Goal: Task Accomplishment & Management: Complete application form

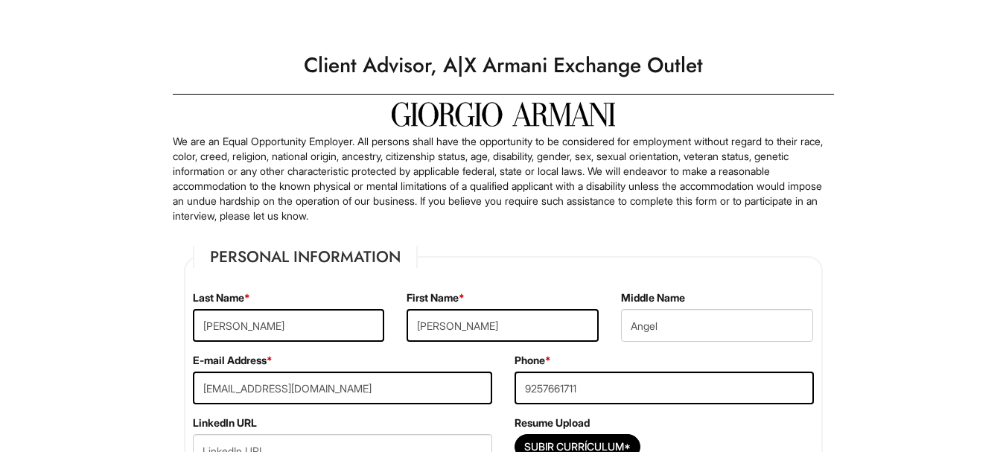
select select "CA"
select select "[GEOGRAPHIC_DATA]"
select select "Yes"
select Required "No"
select select "Yes"
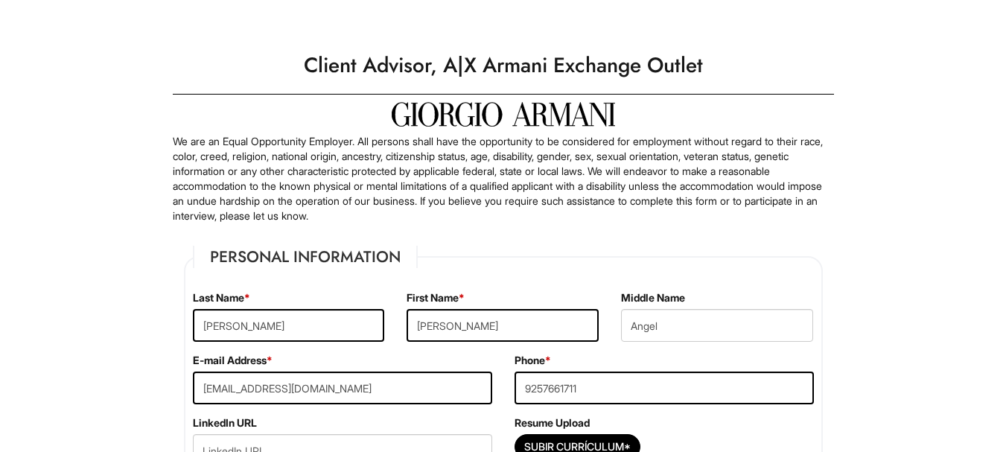
select select "N"
select select "3"
select select "1999"
select select "2"
select select "2003"
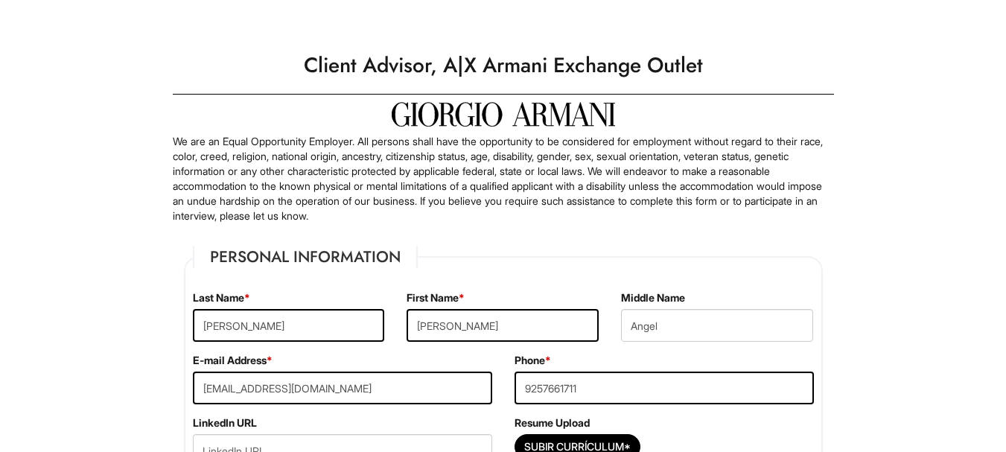
select select "3"
select select "2014"
select select "1"
select select "2020"
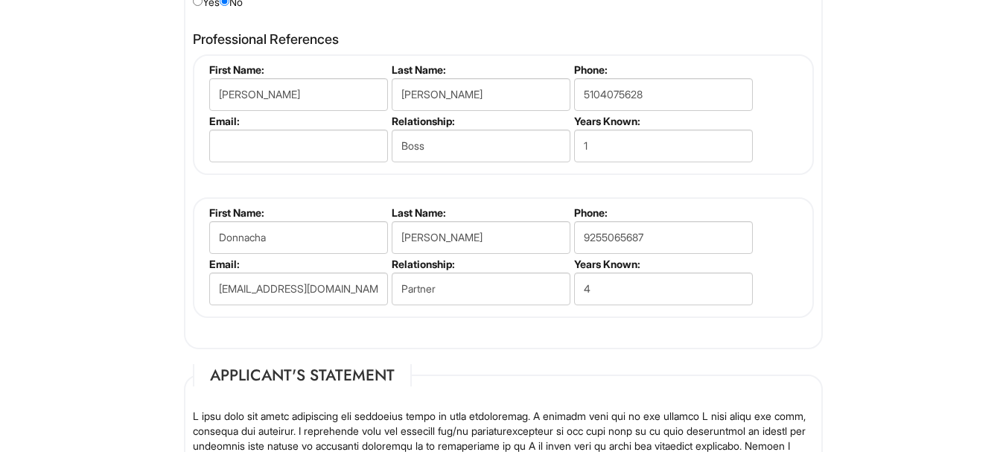
type input "[PERSON_NAME]"
click at [294, 143] on input "email" at bounding box center [298, 146] width 179 height 33
type input "M"
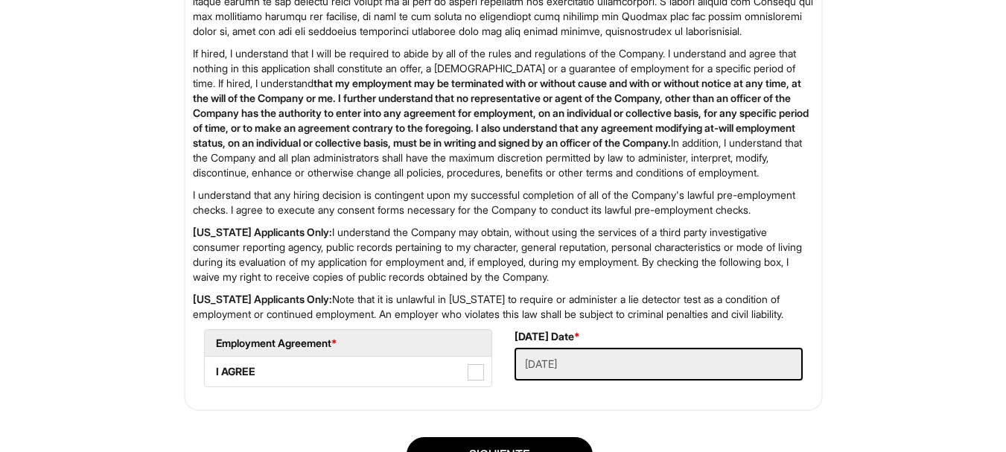
scroll to position [2724, 0]
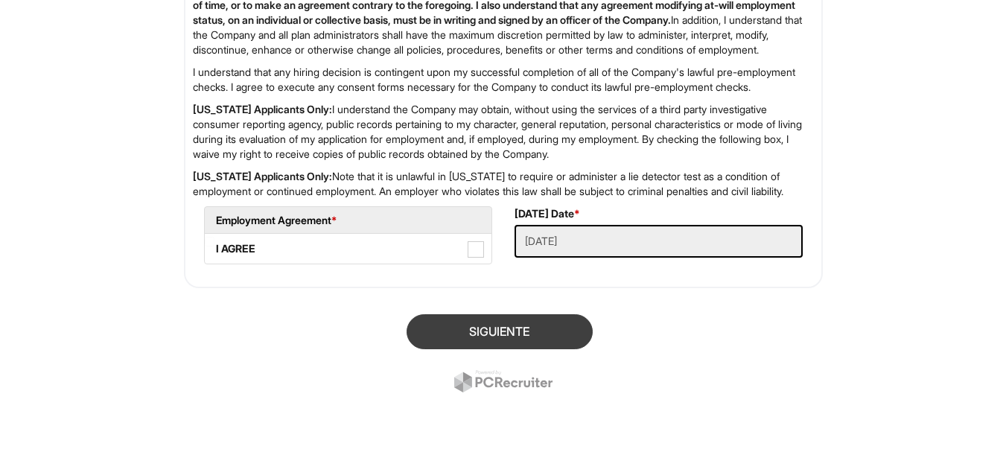
type input "[PERSON_NAME][EMAIL_ADDRESS][PERSON_NAME][DOMAIN_NAME]"
click at [530, 328] on button "Siguiente" at bounding box center [500, 331] width 186 height 35
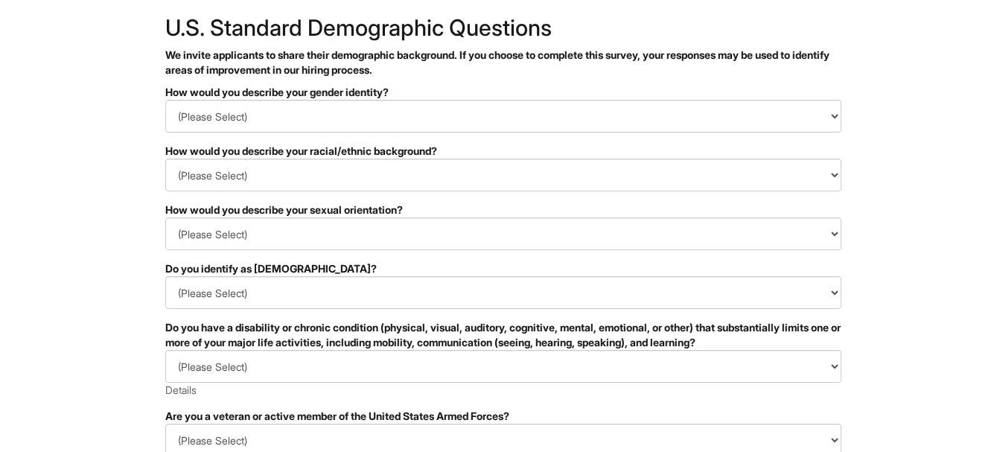
scroll to position [80, 0]
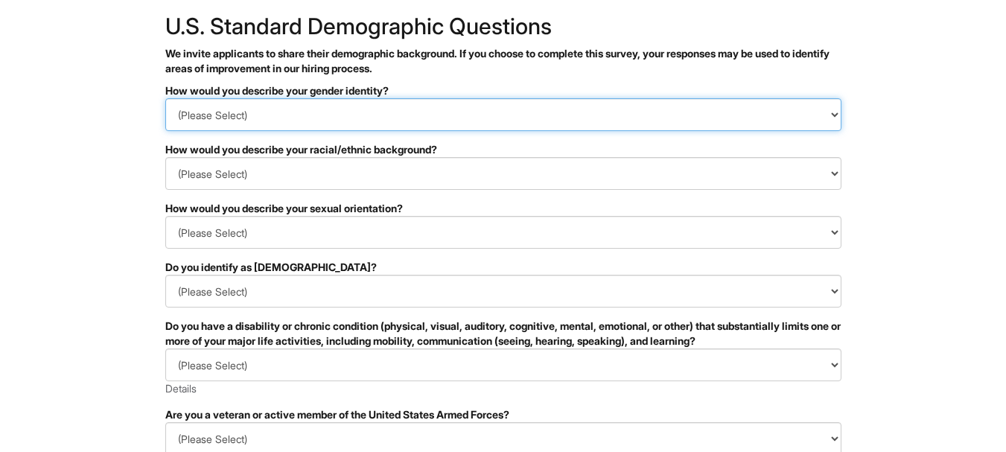
click at [463, 130] on select "(Please Select) Man Woman [DEMOGRAPHIC_DATA] I prefer to self-describe I don't …" at bounding box center [503, 114] width 676 height 33
select select "Man"
click at [165, 98] on select "(Please Select) Man Woman [DEMOGRAPHIC_DATA] I prefer to self-describe I don't …" at bounding box center [503, 114] width 676 height 33
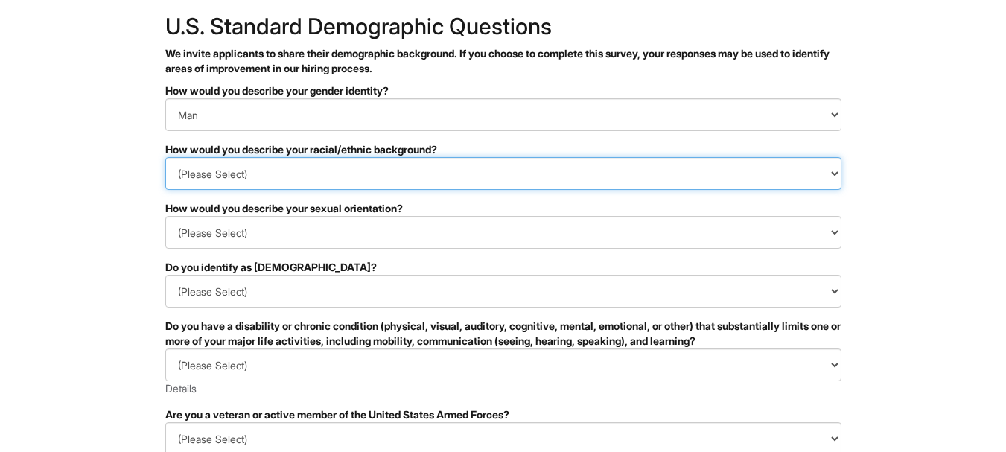
click at [308, 168] on select "(Please Select) [DEMOGRAPHIC_DATA] or of [DEMOGRAPHIC_DATA] descent [DEMOGRAPHI…" at bounding box center [503, 173] width 676 height 33
select select "Hispanic, Latinx or of Spanish Origin"
click at [165, 157] on select "(Please Select) [DEMOGRAPHIC_DATA] or of [DEMOGRAPHIC_DATA] descent [DEMOGRAPHI…" at bounding box center [503, 173] width 676 height 33
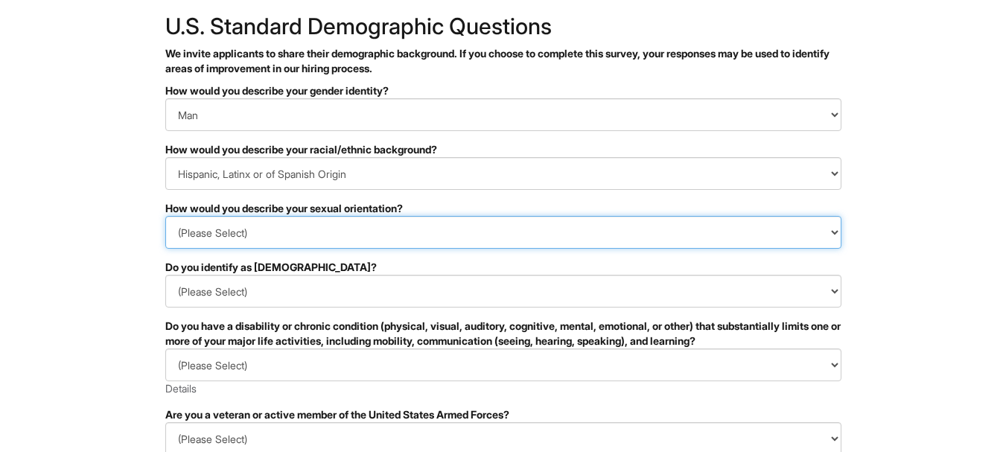
click at [357, 229] on select "(Please Select) [DEMOGRAPHIC_DATA] [DEMOGRAPHIC_DATA] and/or [DEMOGRAPHIC_DATA]…" at bounding box center [503, 232] width 676 height 33
select select "[DEMOGRAPHIC_DATA]"
click at [165, 216] on select "(Please Select) [DEMOGRAPHIC_DATA] [DEMOGRAPHIC_DATA] and/or [DEMOGRAPHIC_DATA]…" at bounding box center [503, 232] width 676 height 33
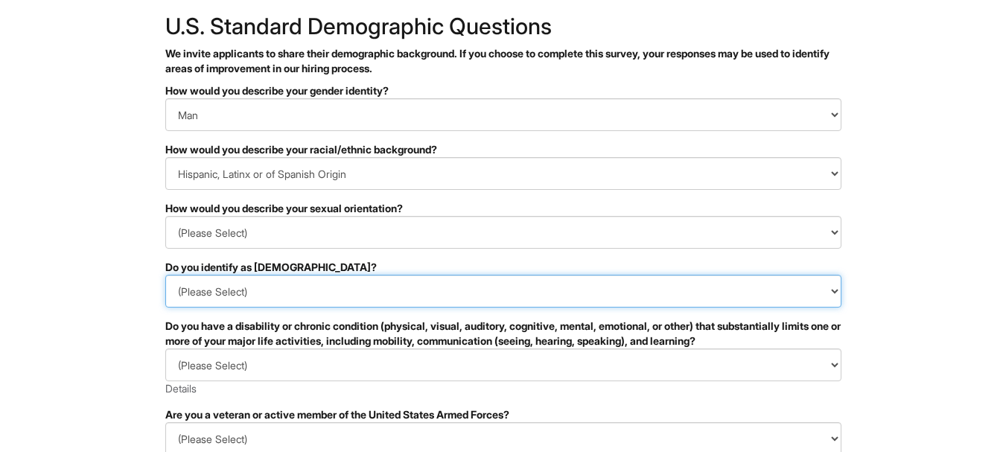
click at [305, 288] on select "(Please Select) Si No I prefer to self-describe I don't wish to answer" at bounding box center [503, 291] width 676 height 33
select select "No"
click at [165, 275] on select "(Please Select) Si No I prefer to self-describe I don't wish to answer" at bounding box center [503, 291] width 676 height 33
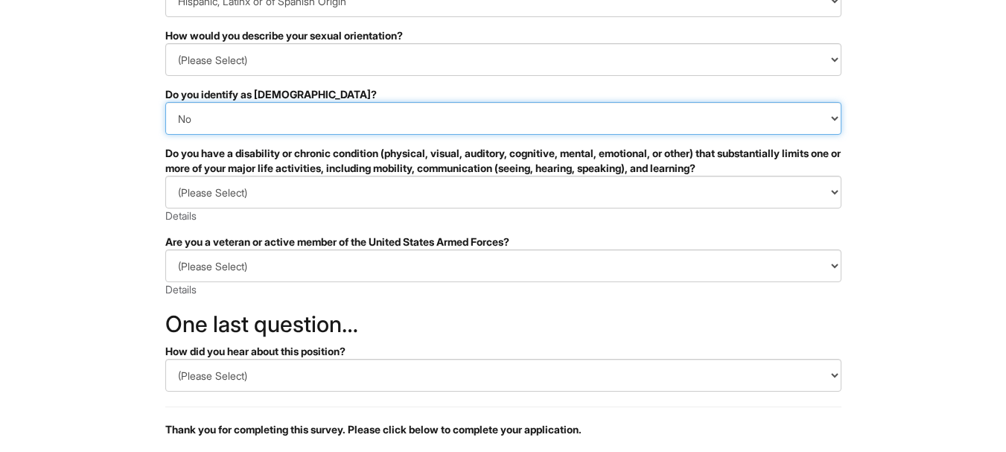
scroll to position [261, 0]
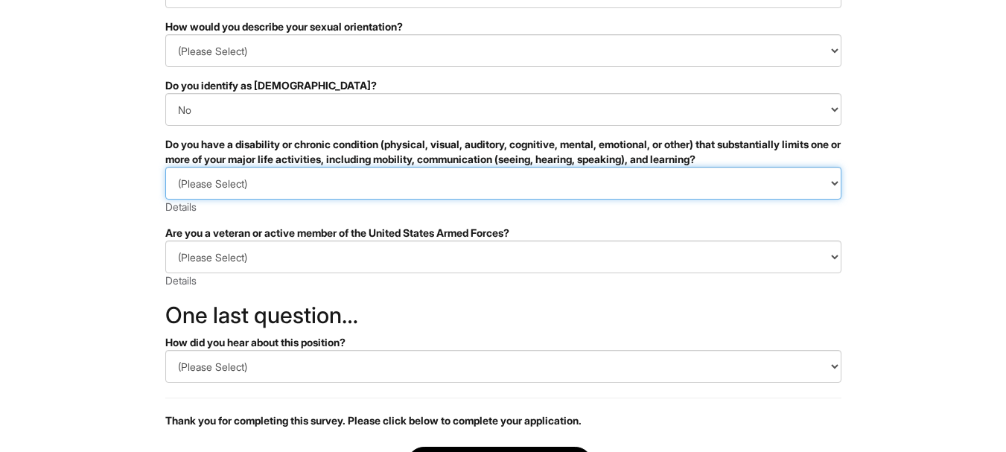
click at [405, 185] on select "(Please Select) SI, TENGO UNA DISCAPACIDAD (o [PERSON_NAME] una discapacidad) N…" at bounding box center [503, 183] width 676 height 33
select select "NO, I DON'T HAVE A DISABILITY"
click at [165, 167] on select "(Please Select) SI, TENGO UNA DISCAPACIDAD (o [PERSON_NAME] una discapacidad) N…" at bounding box center [503, 183] width 676 height 33
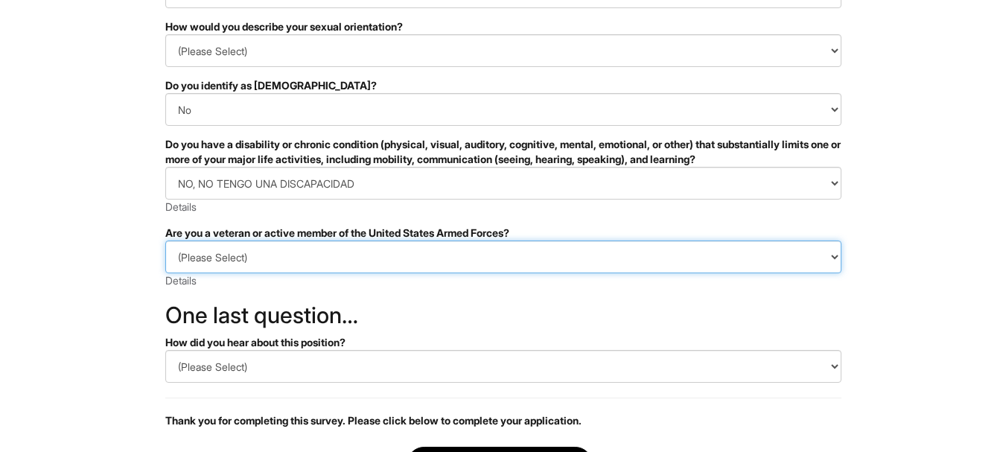
click at [282, 253] on select "(Please Select) IDENTIFICO UNA O MÁS DE LAS CLASIFICACIONES DE LOS VETERANOS PR…" at bounding box center [503, 256] width 676 height 33
select select "I AM NOT A PROTECTED VETERAN"
click at [165, 240] on select "(Please Select) IDENTIFICO UNA O MÁS DE LAS CLASIFICACIONES DE LOS VETERANOS PR…" at bounding box center [503, 256] width 676 height 33
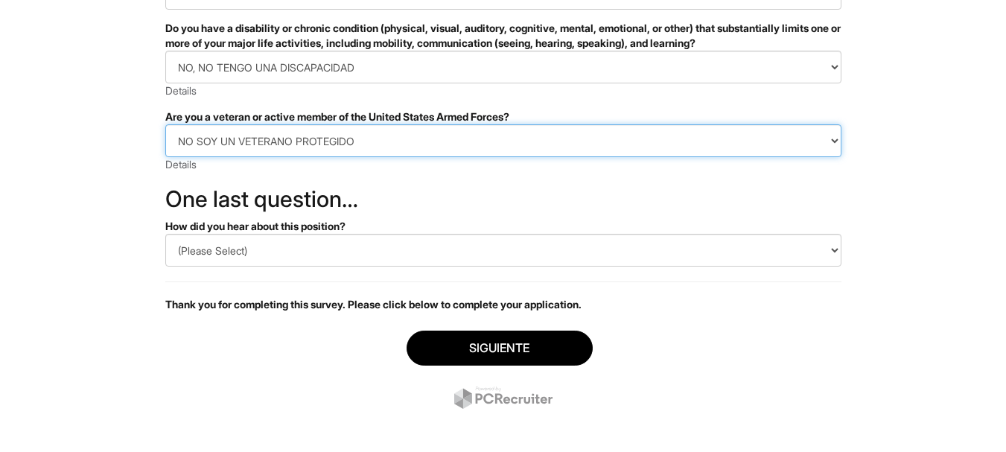
scroll to position [380, 0]
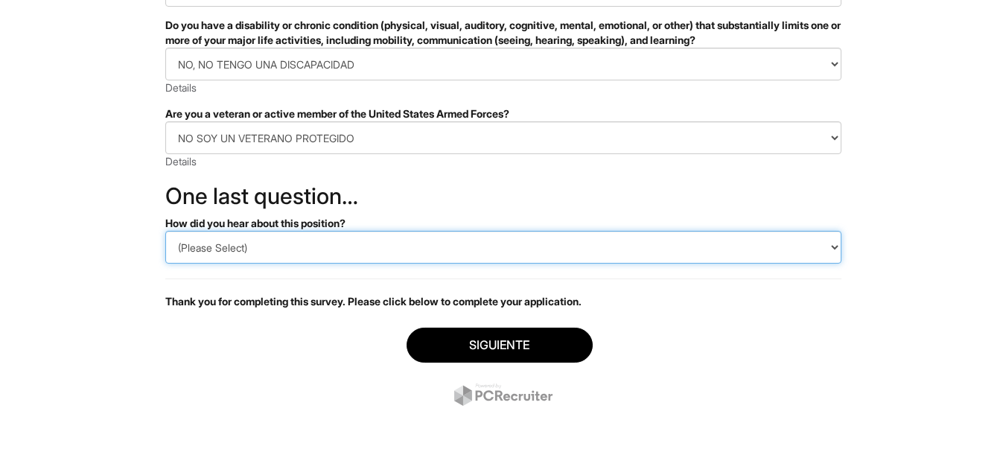
click at [555, 253] on select "(Please Select) CareerBuilder Indeed LinkedIn Monster Referencia Otro" at bounding box center [503, 247] width 676 height 33
click at [165, 231] on select "(Please Select) CareerBuilder Indeed LinkedIn Monster Referencia Otro" at bounding box center [503, 247] width 676 height 33
click at [267, 249] on select "(Please Select) CareerBuilder Indeed LinkedIn Monster Referencia Otro" at bounding box center [503, 247] width 676 height 33
select select "Other"
click at [165, 231] on select "(Please Select) CareerBuilder Indeed LinkedIn Monster Referencia Otro" at bounding box center [503, 247] width 676 height 33
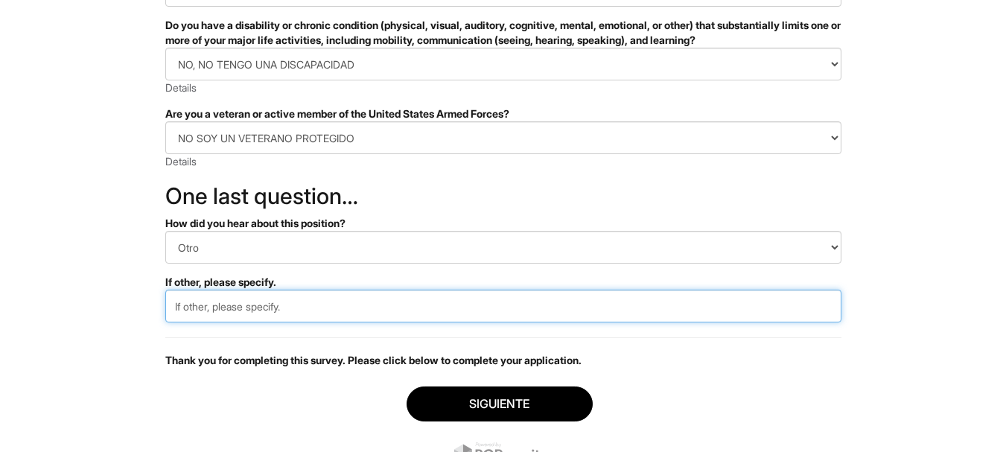
click at [282, 316] on input "text" at bounding box center [503, 306] width 676 height 33
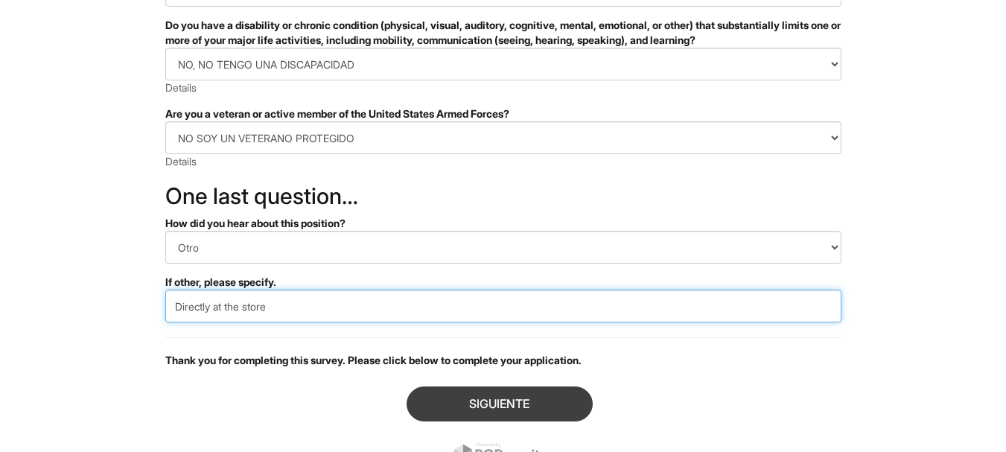
type input "Directly at the store"
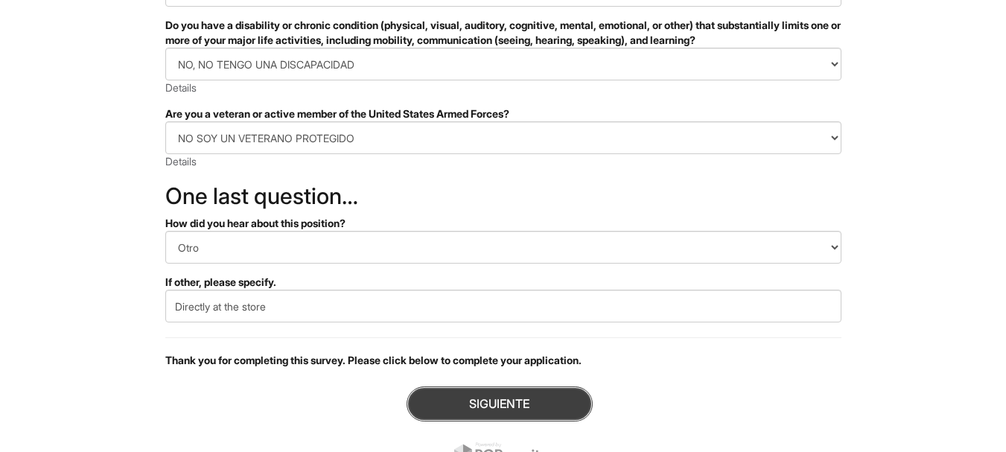
click at [462, 398] on button "Siguiente" at bounding box center [500, 403] width 186 height 35
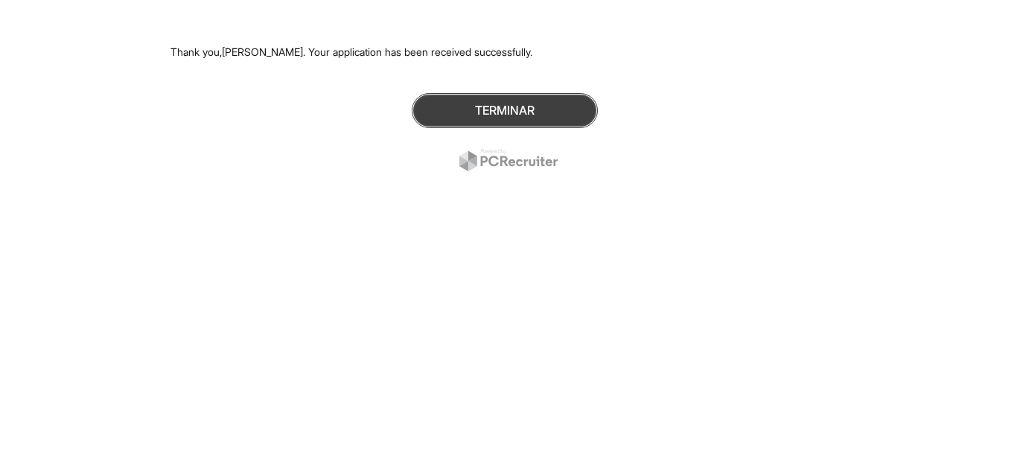
click at [541, 124] on button "Terminar" at bounding box center [505, 110] width 186 height 35
